Goal: Task Accomplishment & Management: Manage account settings

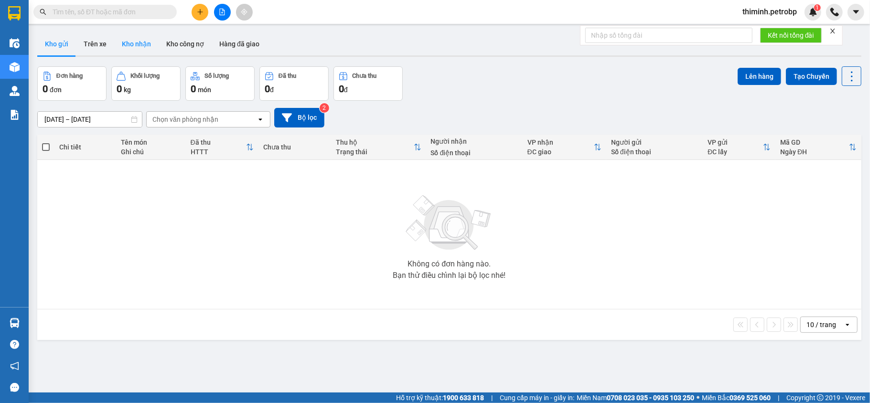
click at [141, 49] on button "Kho nhận" at bounding box center [136, 44] width 44 height 23
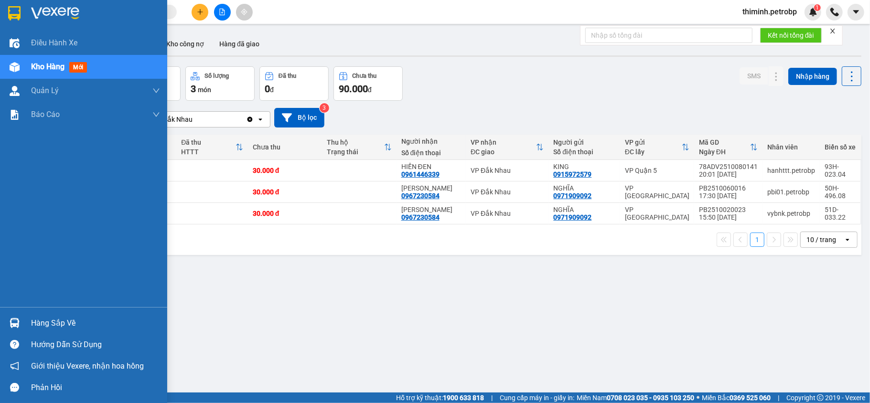
click at [25, 319] on div "Hàng sắp về" at bounding box center [83, 324] width 167 height 22
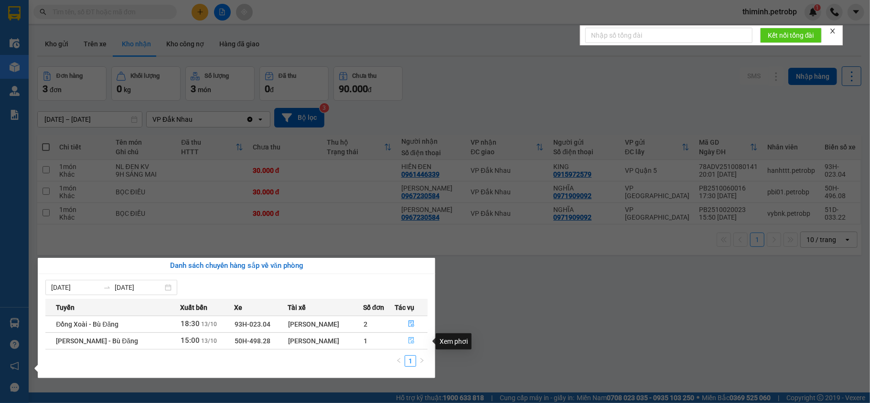
click at [403, 344] on button "button" at bounding box center [411, 341] width 33 height 15
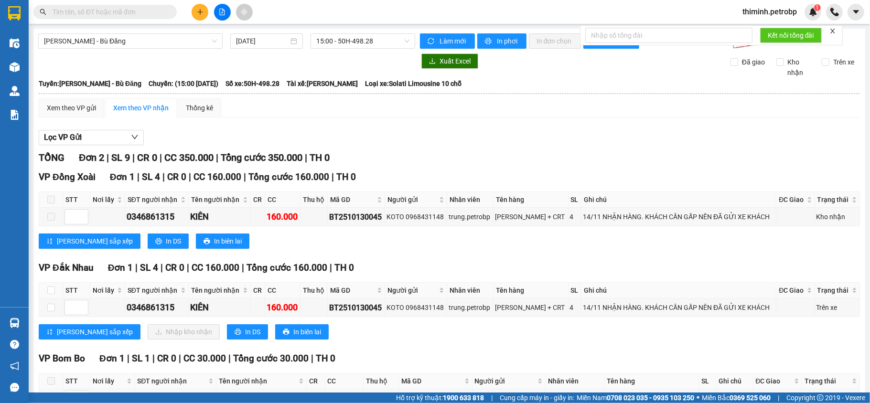
click at [50, 198] on span at bounding box center [51, 200] width 8 height 8
click at [49, 294] on input "checkbox" at bounding box center [51, 291] width 8 height 8
checkbox input "true"
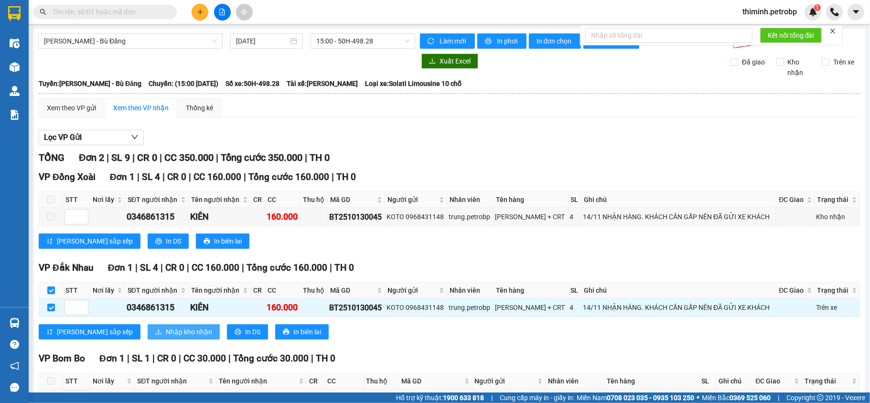
click at [166, 336] on span "Nhập kho nhận" at bounding box center [189, 332] width 46 height 11
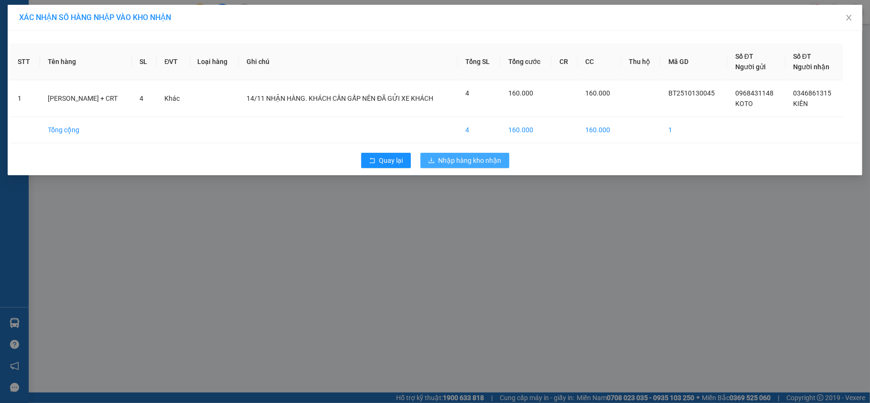
click at [457, 164] on span "Nhập hàng kho nhận" at bounding box center [470, 160] width 63 height 11
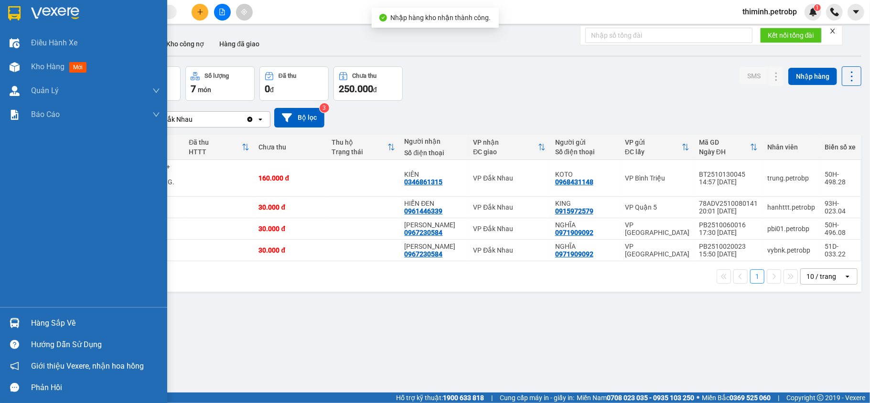
click at [49, 324] on div "Hàng sắp về" at bounding box center [95, 323] width 129 height 14
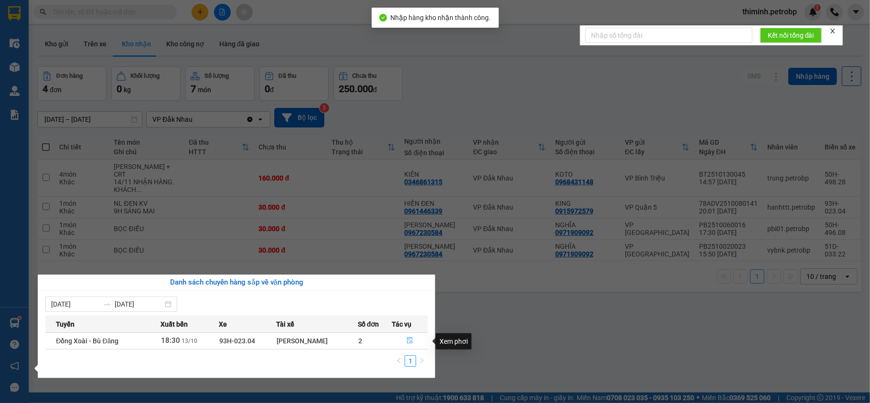
click at [399, 339] on button "button" at bounding box center [409, 341] width 35 height 15
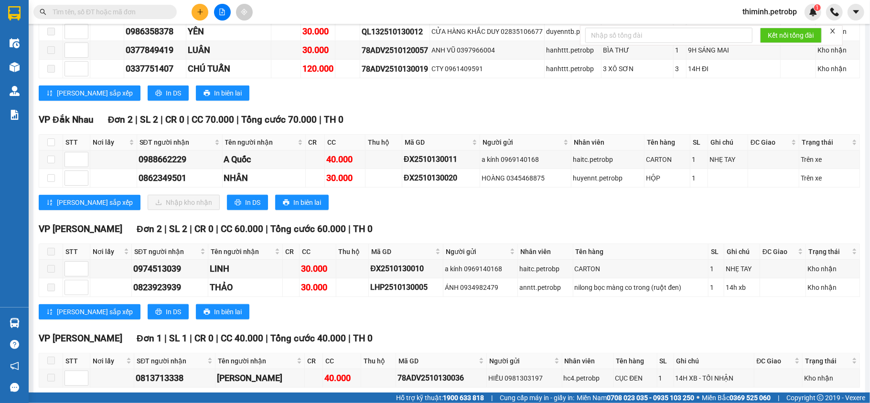
scroll to position [574, 0]
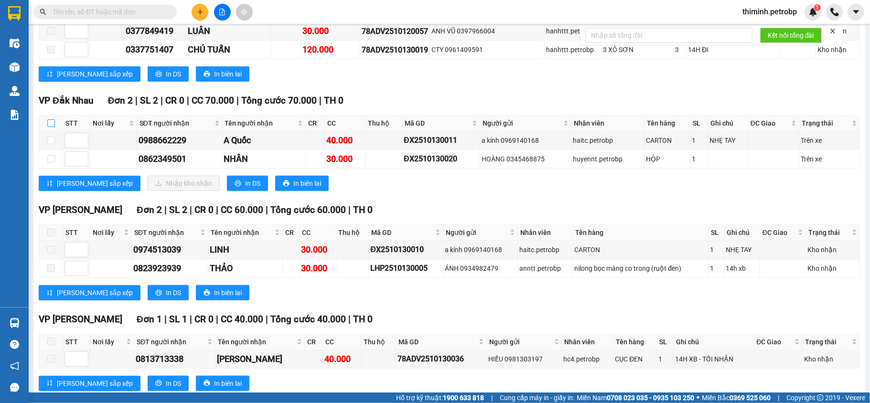
click at [48, 119] on input "checkbox" at bounding box center [51, 123] width 8 height 8
checkbox input "true"
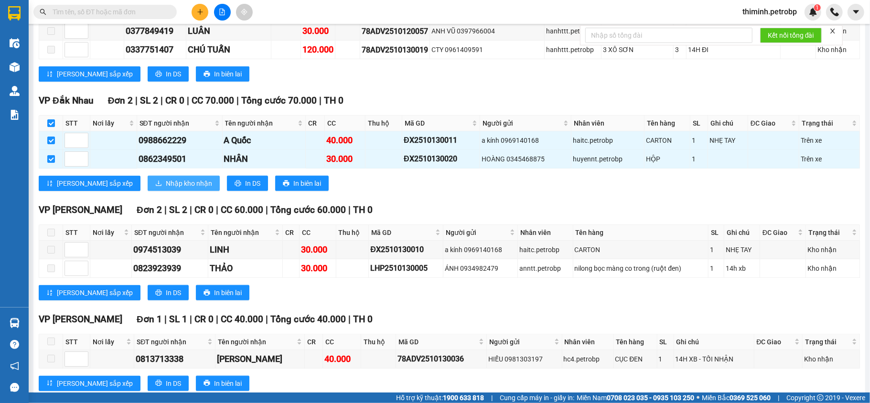
click at [166, 183] on span "Nhập kho nhận" at bounding box center [189, 183] width 46 height 11
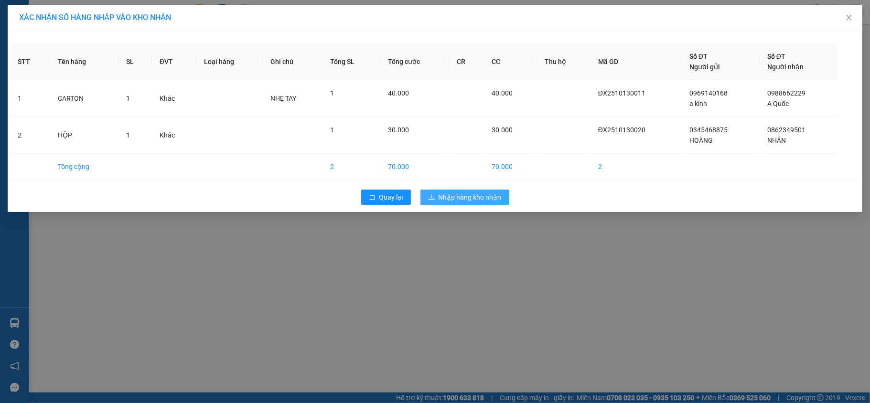
click at [438, 197] on button "Nhập hàng kho nhận" at bounding box center [465, 197] width 89 height 15
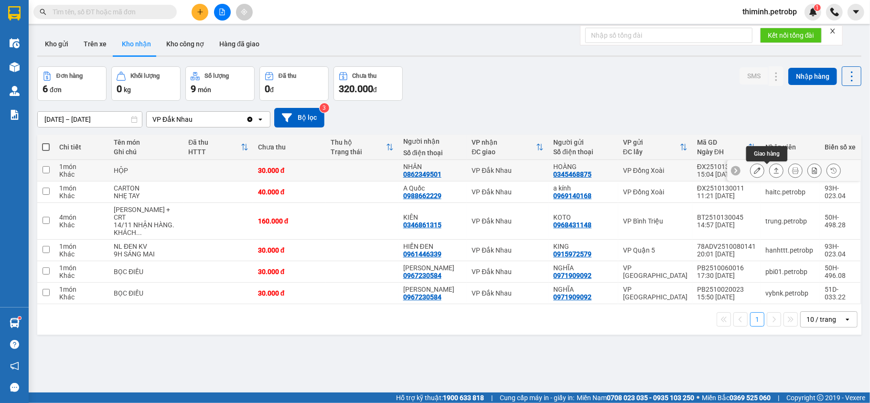
click at [770, 171] on button at bounding box center [776, 171] width 13 height 17
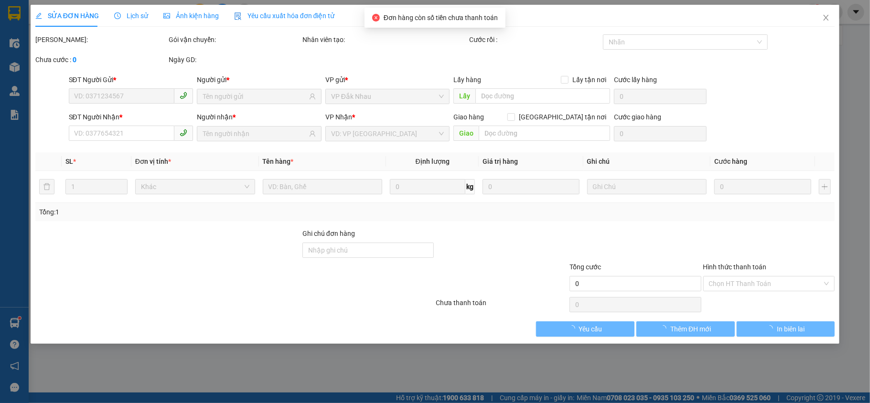
type input "0345468875"
type input "HOÀNG"
type input "0862349501"
type input "NHÂN"
type input "30.000"
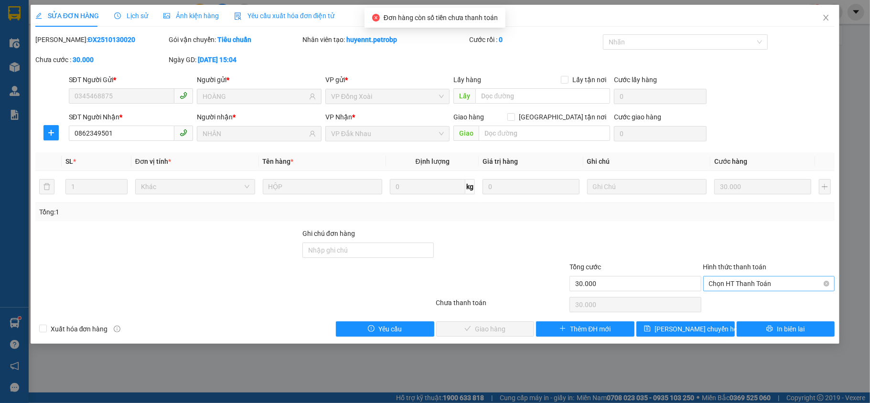
click at [750, 283] on span "Chọn HT Thanh Toán" at bounding box center [769, 284] width 120 height 14
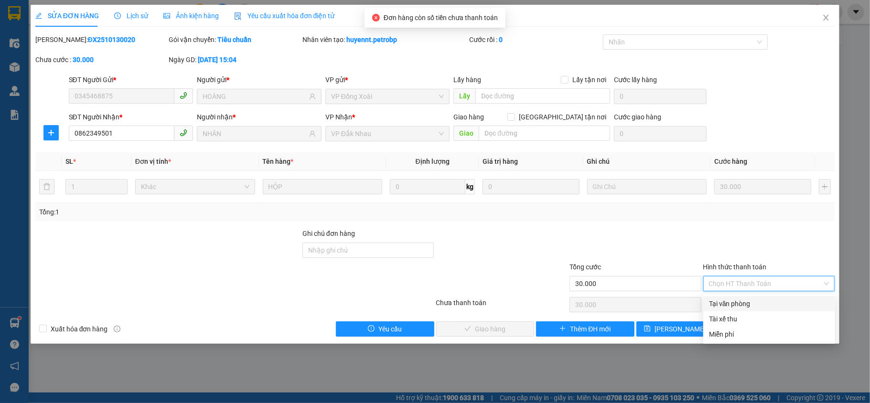
click at [746, 300] on div "Tại văn phòng" at bounding box center [769, 304] width 120 height 11
type input "0"
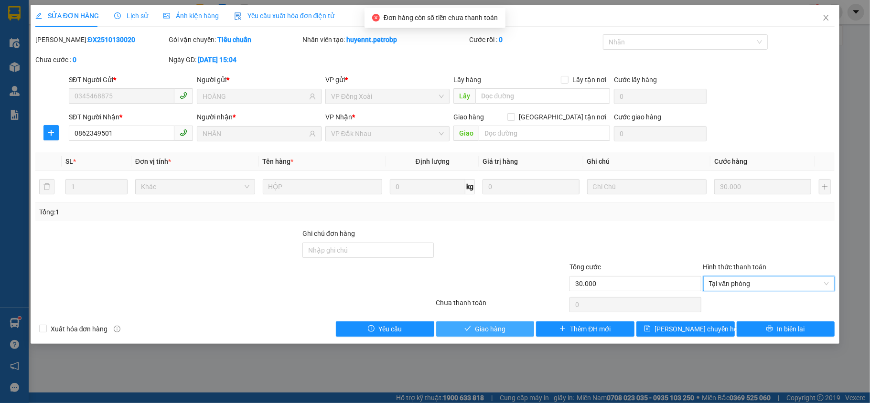
click at [512, 329] on button "Giao hàng" at bounding box center [485, 329] width 98 height 15
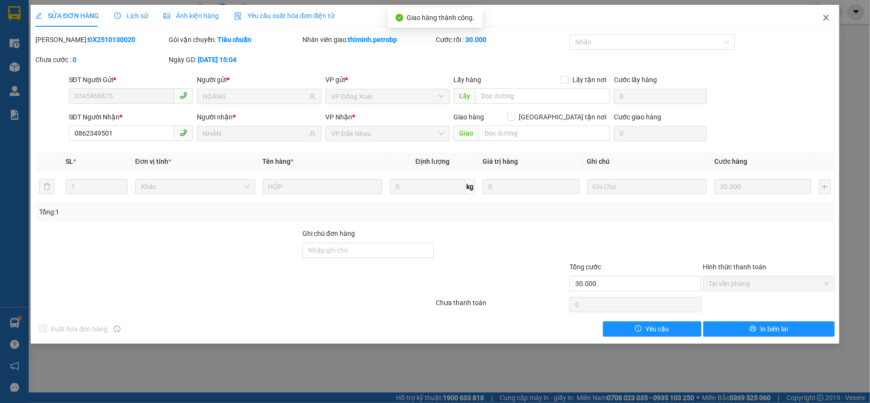
click at [824, 17] on icon "close" at bounding box center [827, 18] width 8 height 8
